Goal: Task Accomplishment & Management: Manage account settings

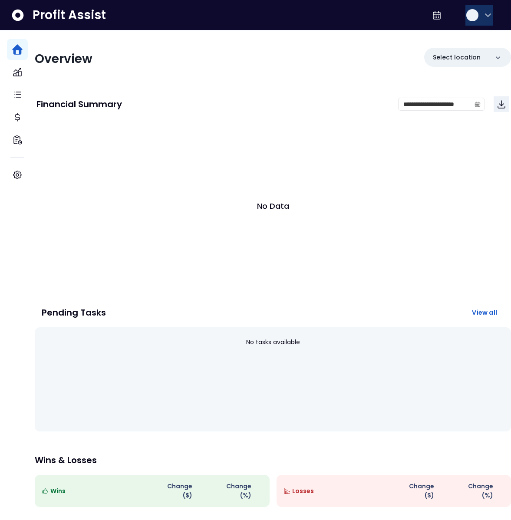
click at [485, 20] on icon "button" at bounding box center [488, 15] width 10 height 10
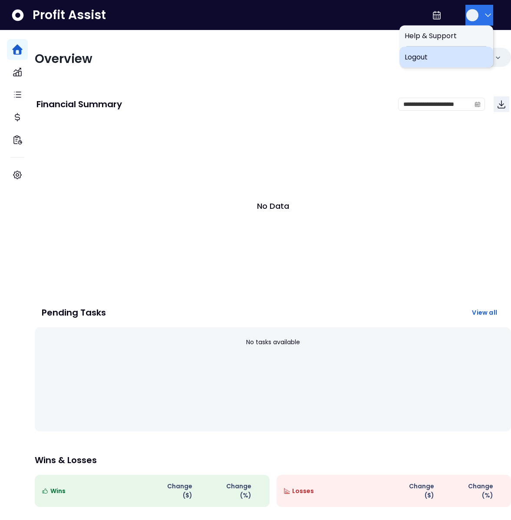
click at [457, 52] on span "Logout" at bounding box center [446, 57] width 83 height 10
